Goal: Task Accomplishment & Management: Complete application form

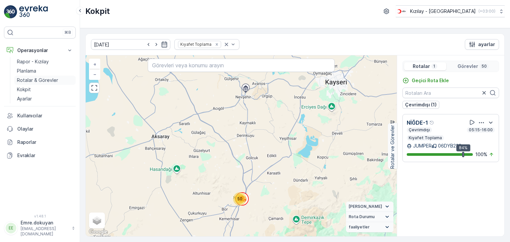
drag, startPoint x: 37, startPoint y: 80, endPoint x: 44, endPoint y: 77, distance: 7.5
click at [37, 80] on p "Rotalar & Görevler" at bounding box center [37, 80] width 41 height 7
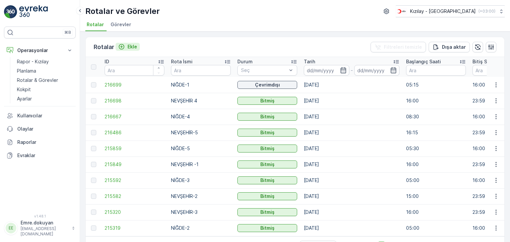
click at [132, 47] on p "Ekle" at bounding box center [132, 46] width 10 height 7
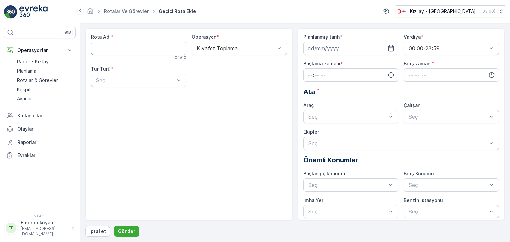
click at [117, 48] on Adı "Rota Adı" at bounding box center [138, 48] width 95 height 13
type Adı "NİĞDE-2"
click at [224, 51] on div at bounding box center [236, 48] width 80 height 6
click at [222, 63] on span "Kıyafet Toplama" at bounding box center [216, 65] width 41 height 6
click at [118, 86] on div "Seç" at bounding box center [138, 80] width 95 height 13
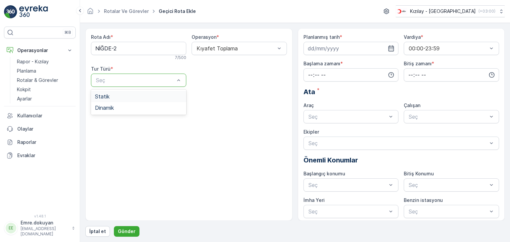
drag, startPoint x: 118, startPoint y: 95, endPoint x: 141, endPoint y: 91, distance: 23.6
click at [118, 95] on div "Statik" at bounding box center [138, 97] width 87 height 6
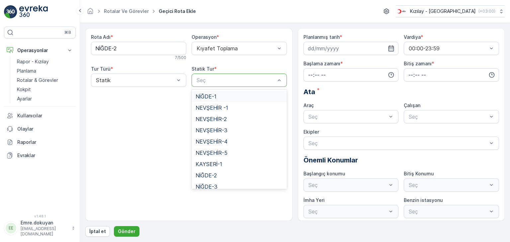
click at [225, 80] on div at bounding box center [236, 80] width 80 height 6
click at [209, 176] on span "NİĞDE-2" at bounding box center [206, 176] width 21 height 6
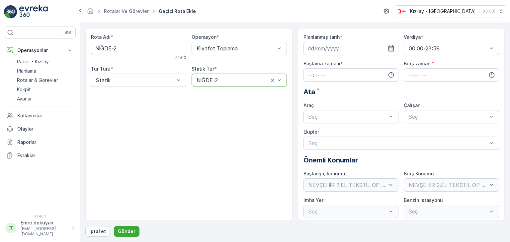
click at [391, 48] on icon "button" at bounding box center [391, 48] width 7 height 7
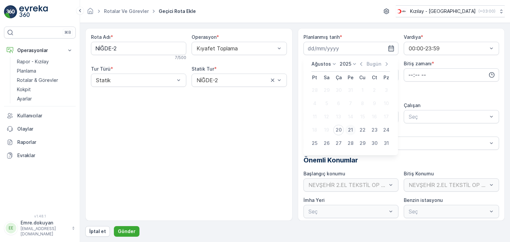
click at [352, 129] on div "21" at bounding box center [350, 130] width 11 height 11
type input "[DATE]"
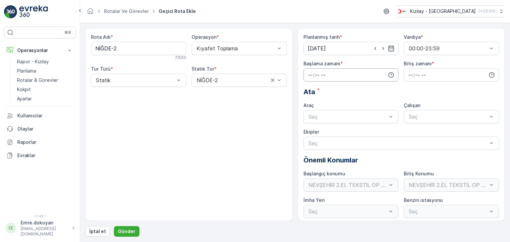
click at [308, 74] on input "time" at bounding box center [350, 74] width 95 height 13
click at [311, 133] on span "05" at bounding box center [310, 134] width 6 height 7
click at [326, 140] on span "27" at bounding box center [324, 139] width 6 height 7
type input "05:27"
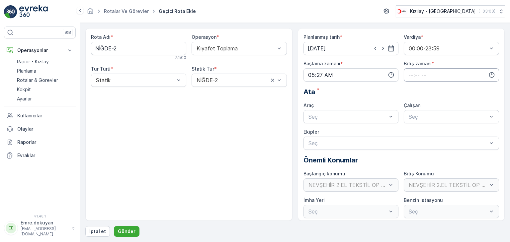
click at [409, 74] on input "time" at bounding box center [451, 74] width 95 height 13
click at [410, 136] on span "16" at bounding box center [410, 136] width 5 height 7
type input "16:00"
click at [424, 89] on span "00" at bounding box center [425, 87] width 6 height 7
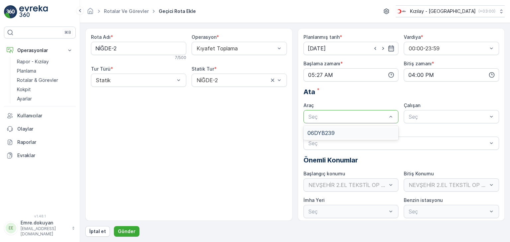
click at [347, 118] on div at bounding box center [348, 117] width 80 height 6
click at [344, 131] on div "06DYB239" at bounding box center [350, 133] width 87 height 6
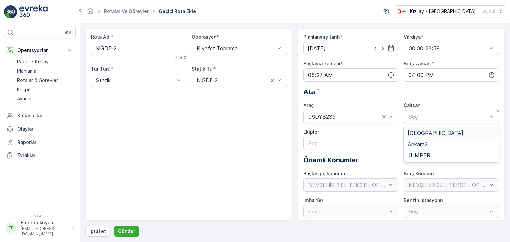
drag, startPoint x: 426, startPoint y: 113, endPoint x: 426, endPoint y: 118, distance: 4.3
click at [426, 114] on div at bounding box center [448, 117] width 80 height 6
click at [421, 156] on span "JUMPER" at bounding box center [419, 156] width 23 height 6
click at [128, 230] on p "Gönder" at bounding box center [127, 231] width 18 height 7
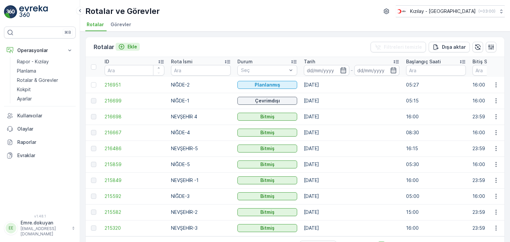
click at [133, 46] on p "Ekle" at bounding box center [132, 46] width 10 height 7
click at [134, 45] on p "Ekle" at bounding box center [132, 46] width 10 height 7
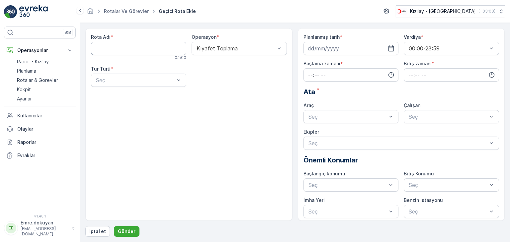
drag, startPoint x: 149, startPoint y: 46, endPoint x: 147, endPoint y: 54, distance: 8.8
click at [149, 46] on Adı "Rota Adı" at bounding box center [138, 48] width 95 height 13
type Adı "NEVŞEHİR-3"
click at [234, 47] on div at bounding box center [236, 48] width 80 height 6
drag, startPoint x: 228, startPoint y: 65, endPoint x: 142, endPoint y: 72, distance: 85.9
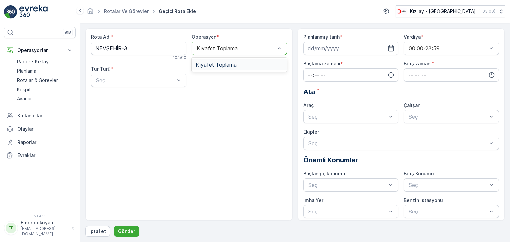
click at [224, 66] on span "Kıyafet Toplama" at bounding box center [216, 65] width 41 height 6
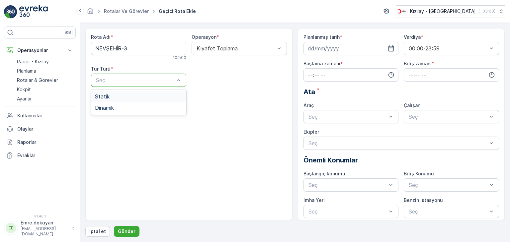
click at [133, 79] on div at bounding box center [135, 80] width 80 height 6
click at [131, 98] on div "Statik" at bounding box center [138, 97] width 87 height 6
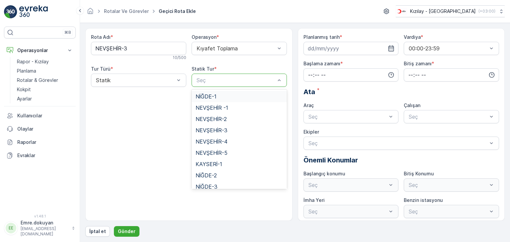
click at [230, 83] on div at bounding box center [236, 80] width 80 height 6
click at [220, 133] on span "NEVŞEHİR-3" at bounding box center [212, 130] width 32 height 6
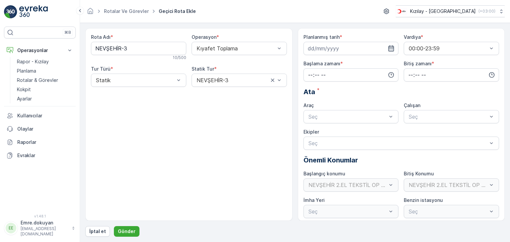
click at [390, 49] on icon "button" at bounding box center [391, 48] width 7 height 7
click at [340, 128] on div "20" at bounding box center [338, 130] width 11 height 11
type input "[DATE]"
click at [309, 76] on input "time" at bounding box center [350, 74] width 95 height 13
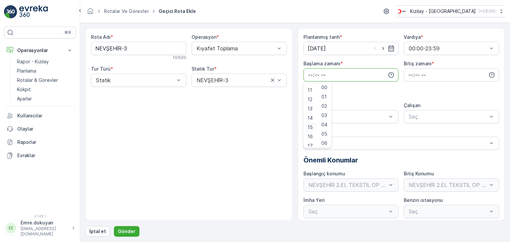
click at [311, 128] on span "15" at bounding box center [309, 127] width 5 height 7
click at [309, 136] on span "16" at bounding box center [309, 136] width 5 height 7
type input "16:00"
click at [327, 86] on span "00" at bounding box center [324, 87] width 6 height 7
click at [412, 74] on input "time" at bounding box center [451, 74] width 95 height 13
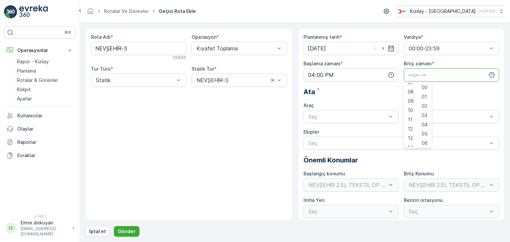
scroll to position [159, 0]
click at [412, 142] on span "23" at bounding box center [410, 142] width 5 height 7
click at [428, 143] on span "59" at bounding box center [425, 142] width 6 height 7
type input "23:59"
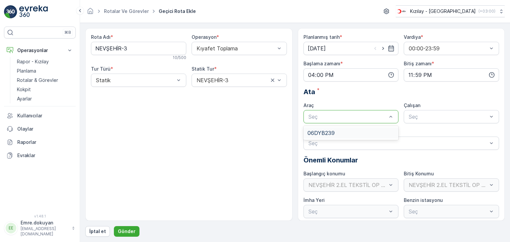
drag, startPoint x: 332, startPoint y: 132, endPoint x: 381, endPoint y: 130, distance: 49.5
click at [333, 132] on span "06DYB239" at bounding box center [320, 133] width 27 height 6
click at [428, 118] on div at bounding box center [448, 117] width 80 height 6
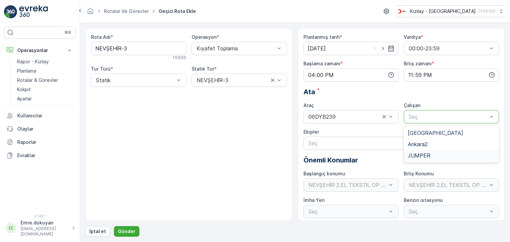
click at [414, 155] on span "JUMPER" at bounding box center [419, 156] width 23 height 6
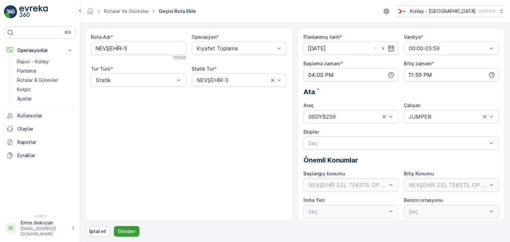
click at [124, 233] on p "Gönder" at bounding box center [127, 231] width 18 height 7
